Goal: Task Accomplishment & Management: Use online tool/utility

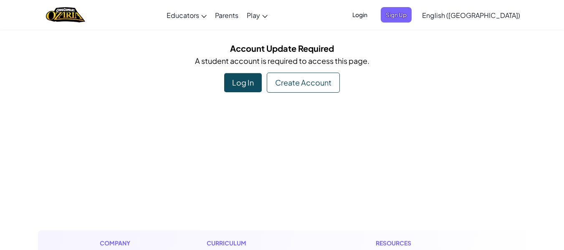
click at [242, 81] on div "Log In" at bounding box center [243, 82] width 38 height 19
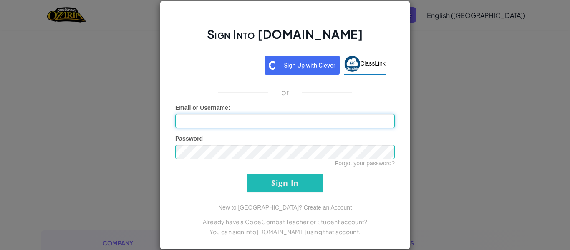
click at [223, 122] on input "Email or Username :" at bounding box center [285, 121] width 220 height 14
click at [345, 60] on img at bounding box center [352, 64] width 16 height 16
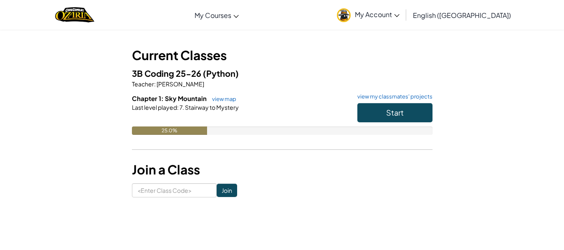
scroll to position [34, 0]
click at [372, 109] on button "Start" at bounding box center [394, 113] width 75 height 19
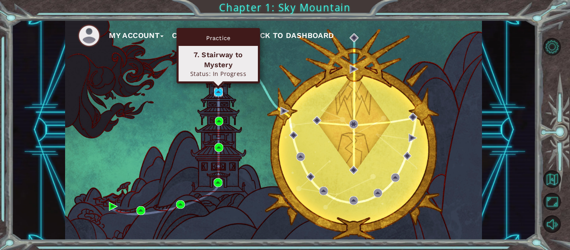
click at [215, 92] on img at bounding box center [218, 92] width 9 height 9
